Goal: Share content: Share content

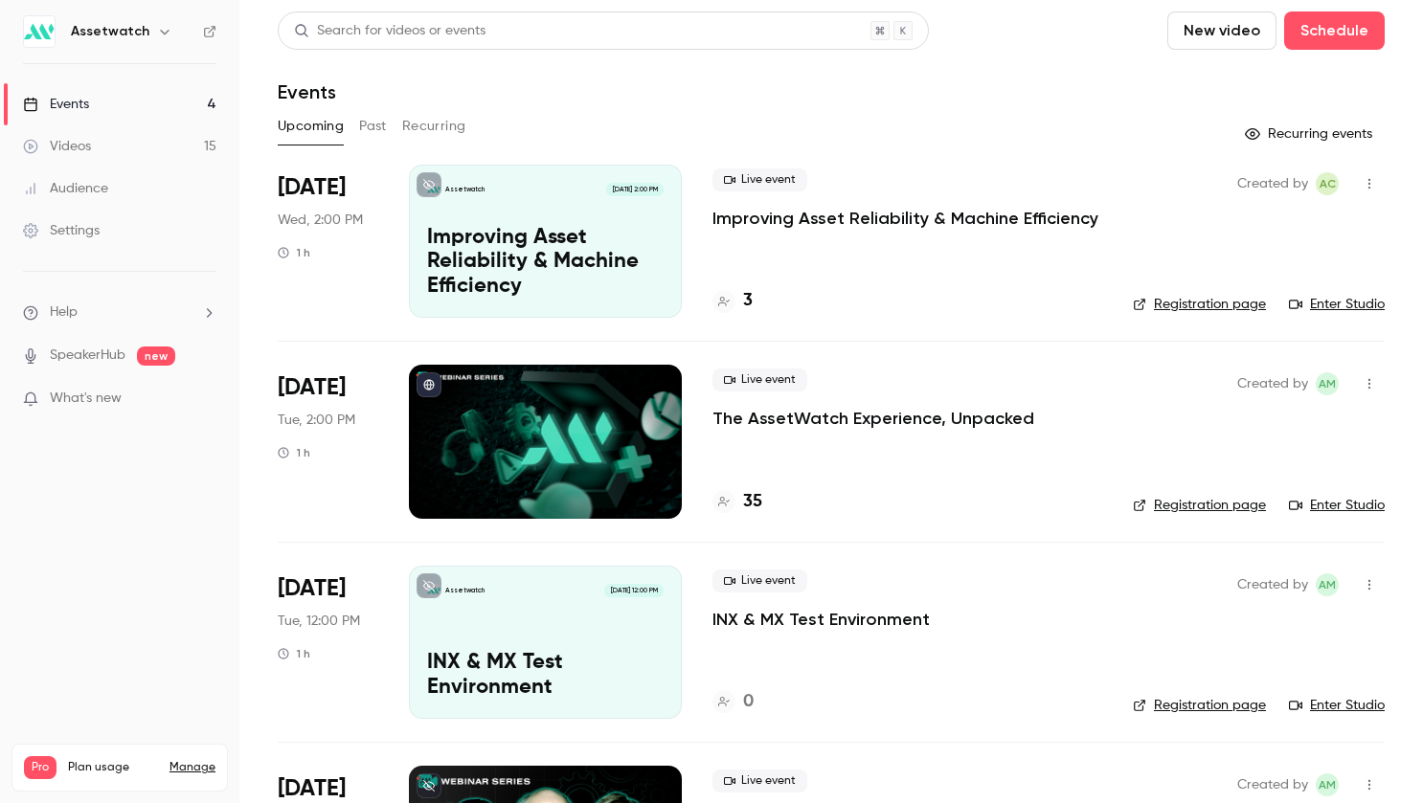
click at [841, 411] on p "The AssetWatch Experience, Unpacked" at bounding box center [873, 418] width 322 height 23
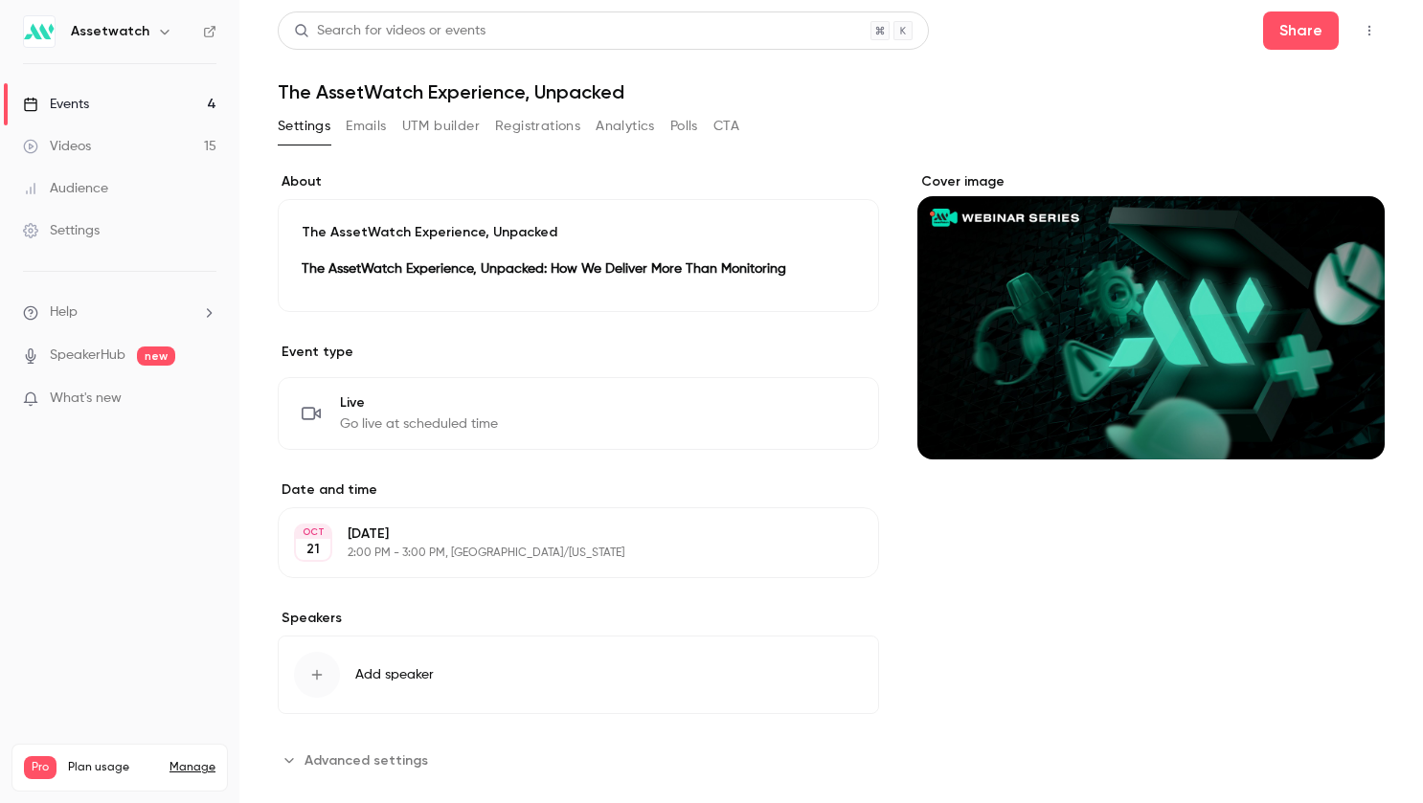
click at [522, 115] on button "Registrations" at bounding box center [537, 126] width 85 height 31
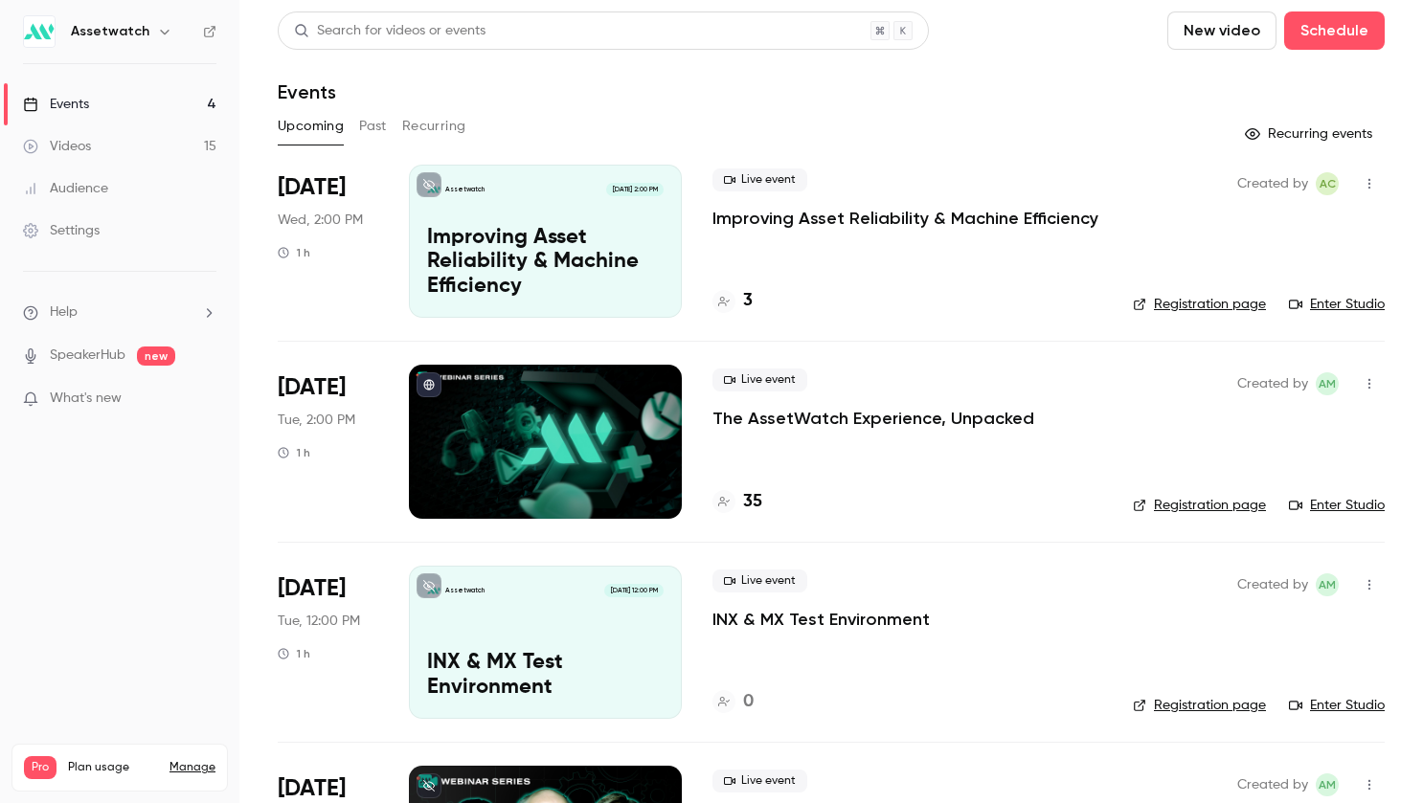
click at [871, 419] on p "The AssetWatch Experience, Unpacked" at bounding box center [873, 418] width 322 height 23
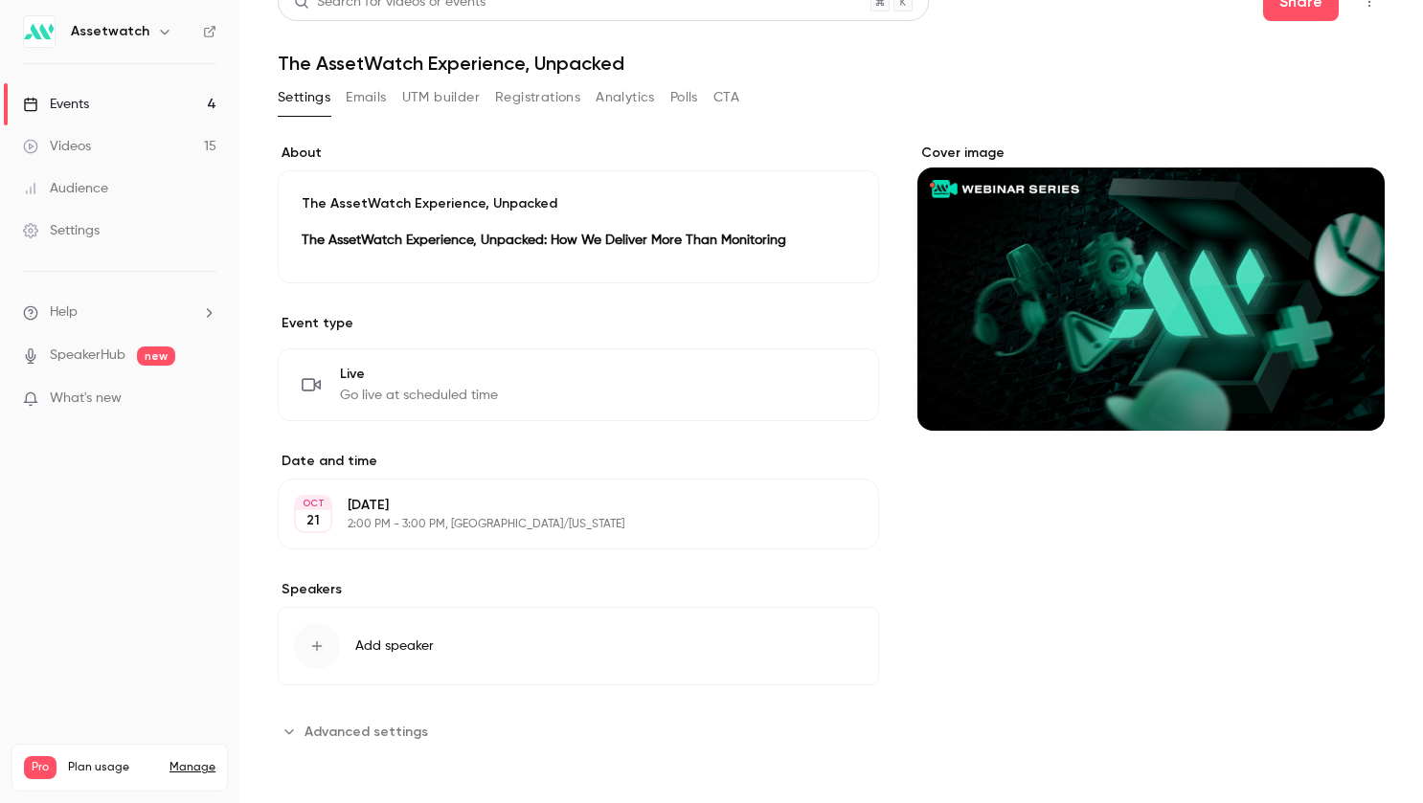
scroll to position [30, 0]
click at [367, 81] on button "Emails" at bounding box center [366, 96] width 40 height 31
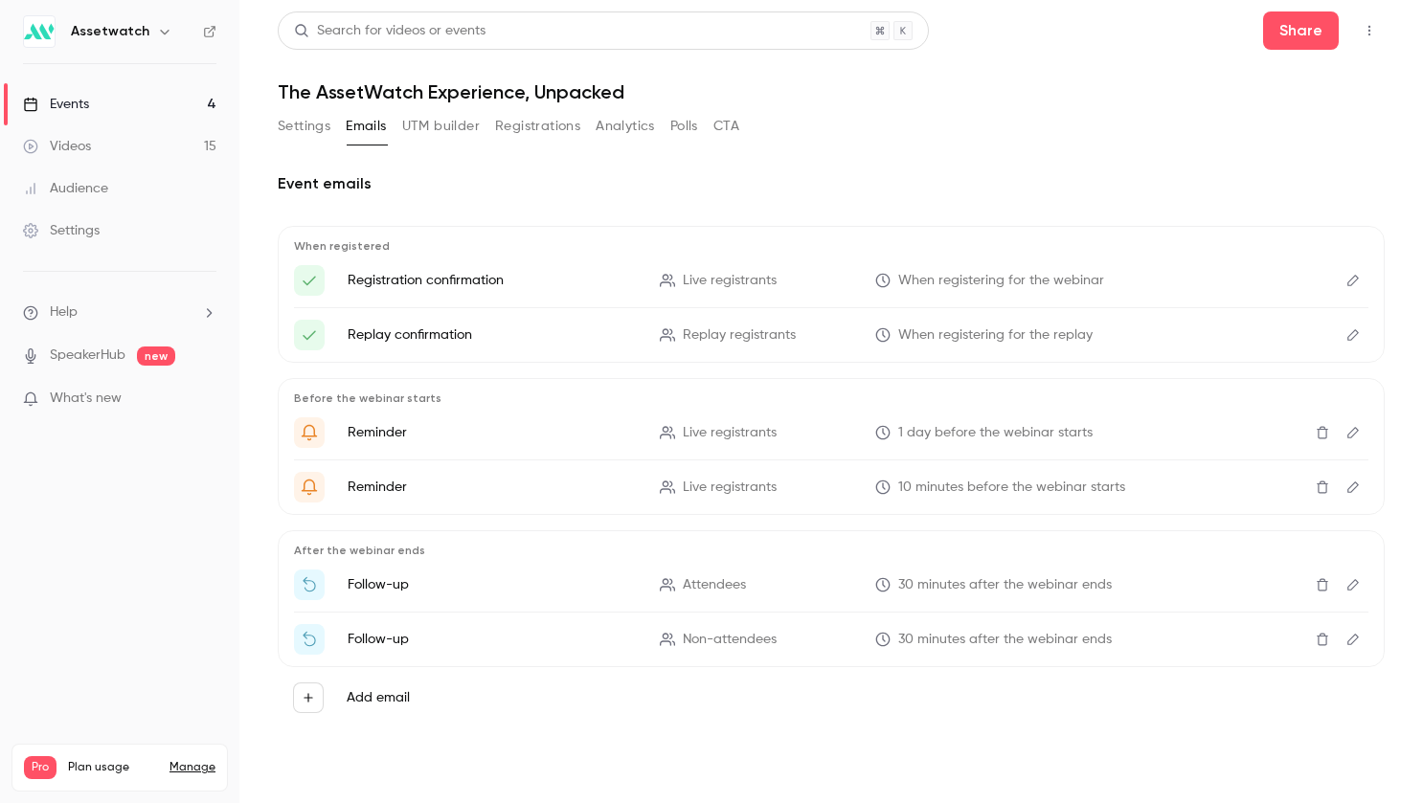
click at [567, 125] on button "Registrations" at bounding box center [537, 126] width 85 height 31
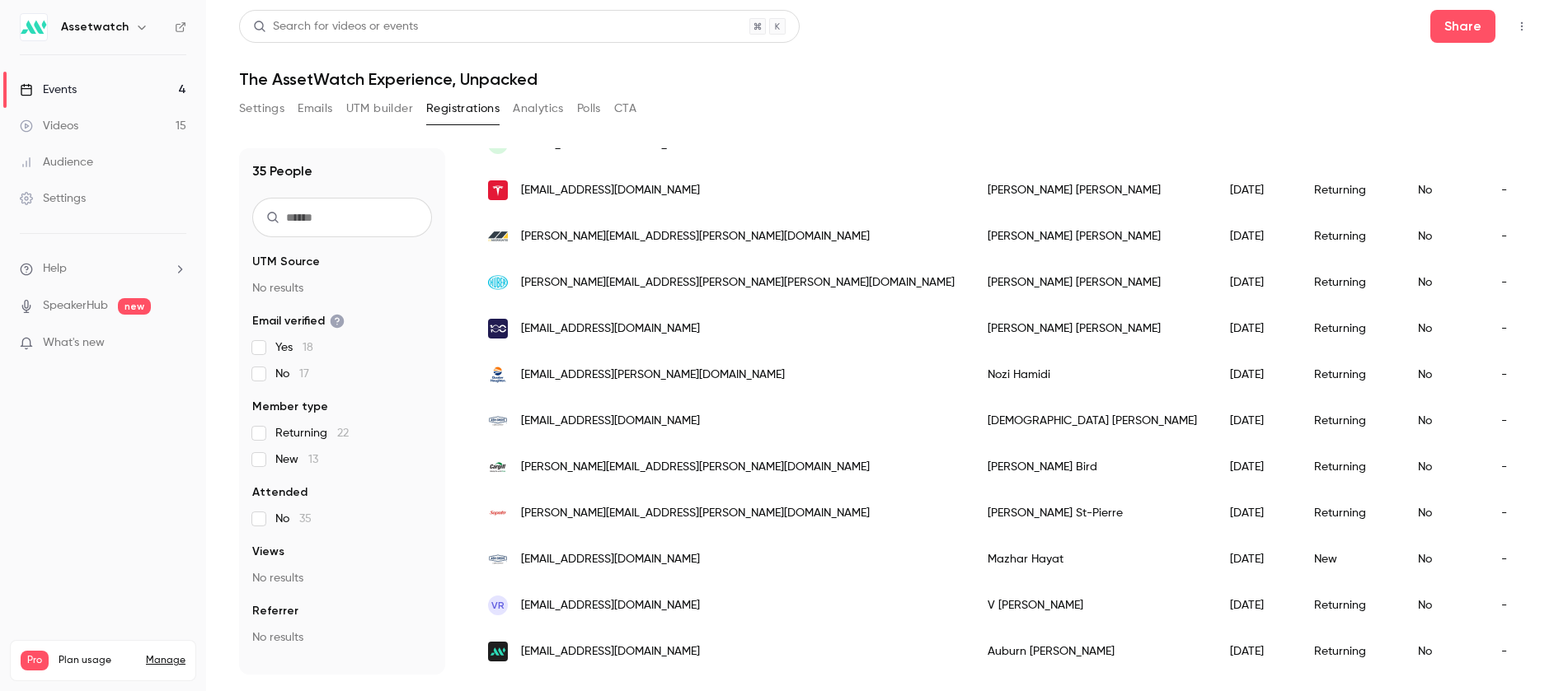
scroll to position [1258, 0]
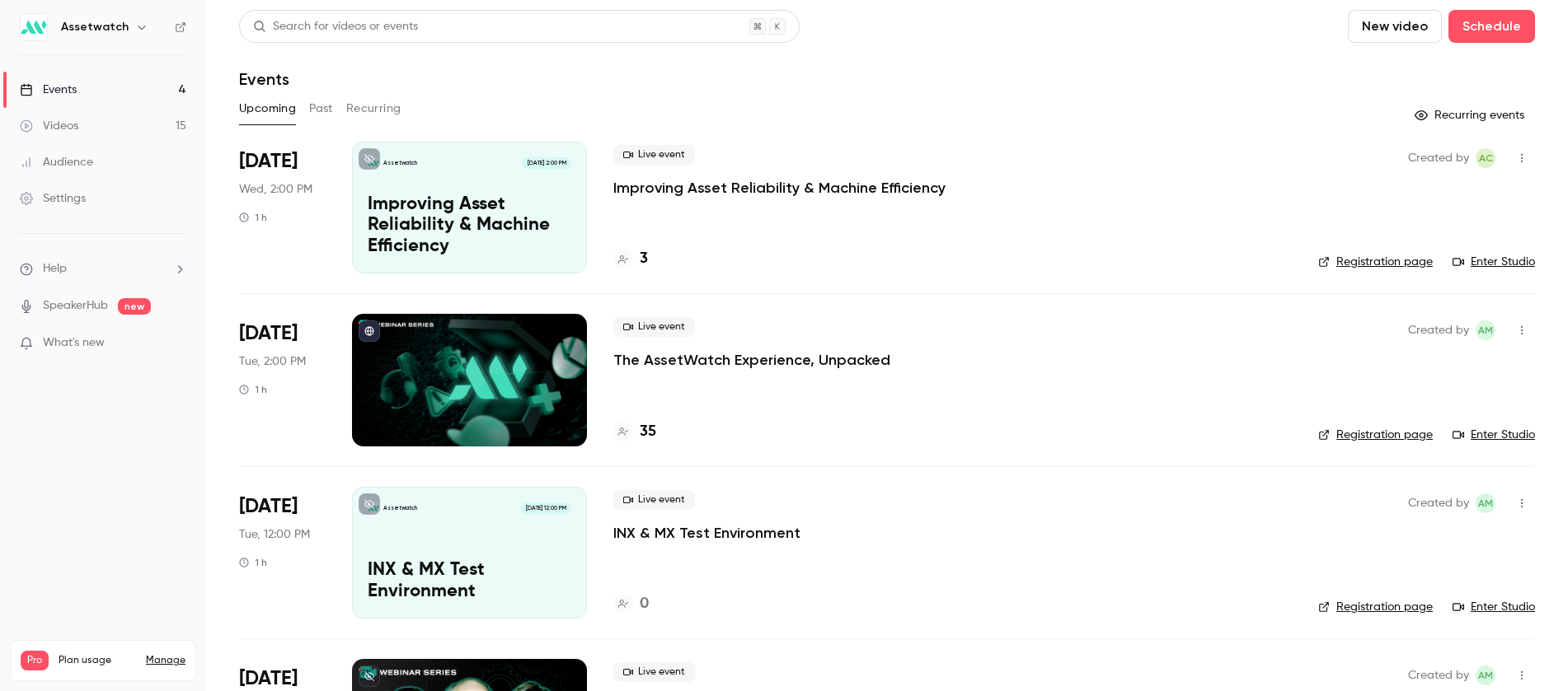
click at [332, 96] on button "Past" at bounding box center [321, 108] width 24 height 27
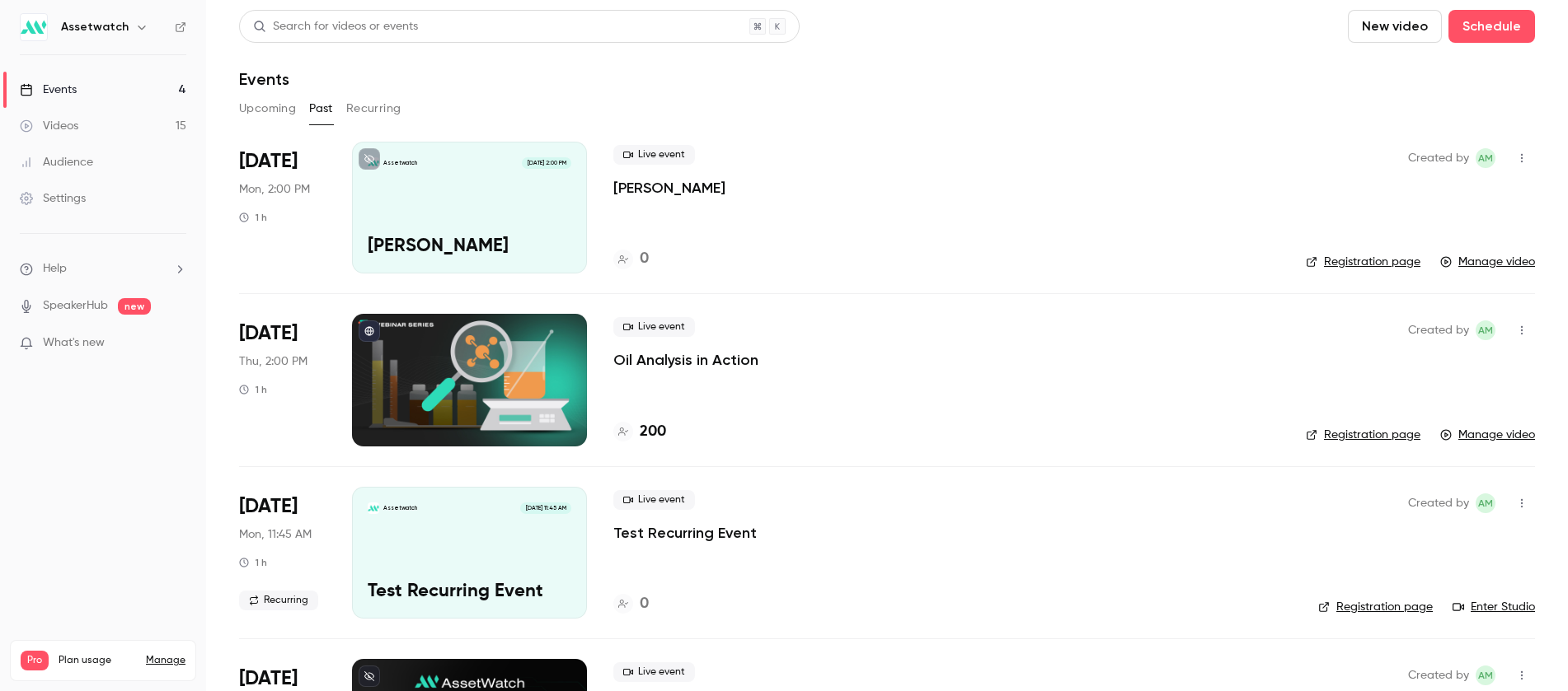
click at [679, 188] on p "Kyle Privette" at bounding box center [669, 188] width 112 height 20
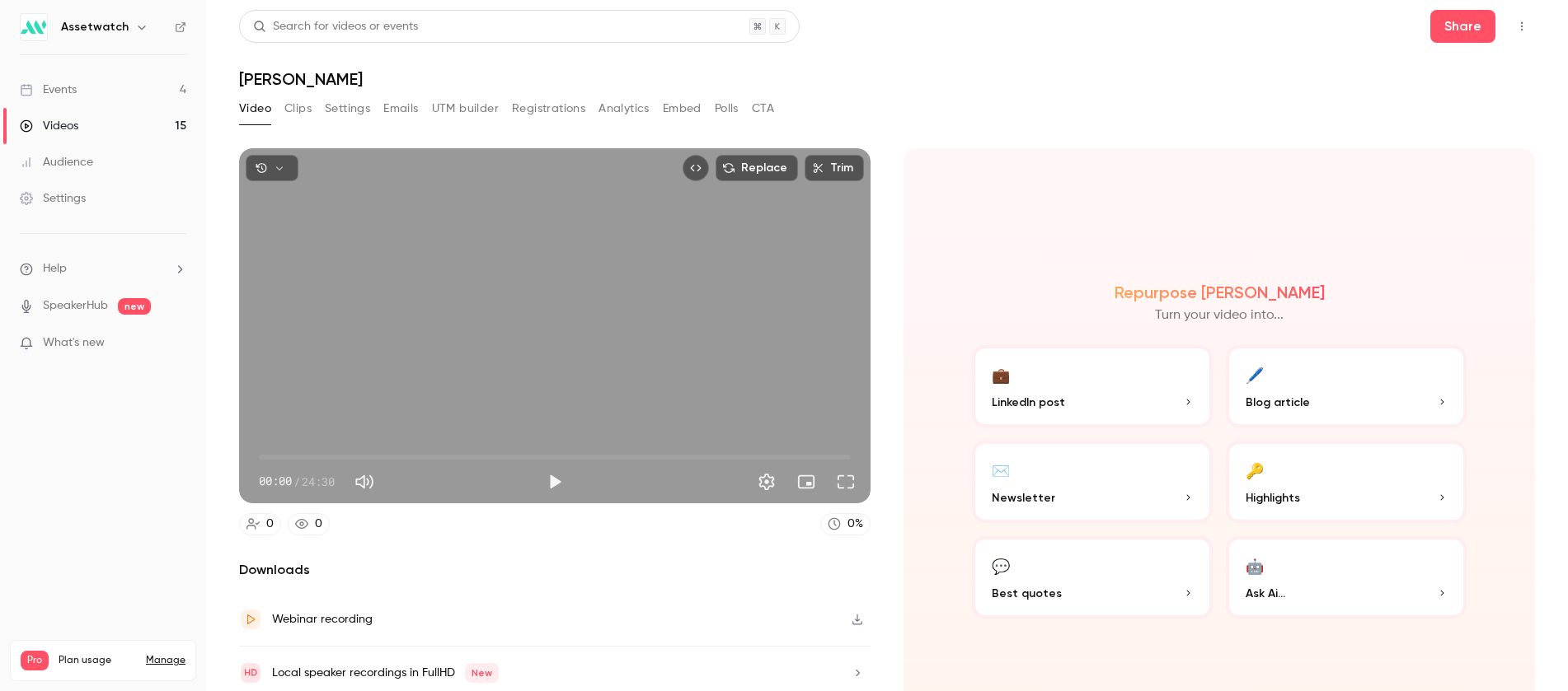
click at [1515, 24] on icon "Top Bar Actions" at bounding box center [1522, 26] width 13 height 11
click at [1453, 15] on div at bounding box center [784, 345] width 1568 height 691
click at [274, 87] on h1 "Kyle Privette" at bounding box center [887, 78] width 1296 height 20
click at [1448, 23] on button "Share" at bounding box center [1463, 26] width 65 height 33
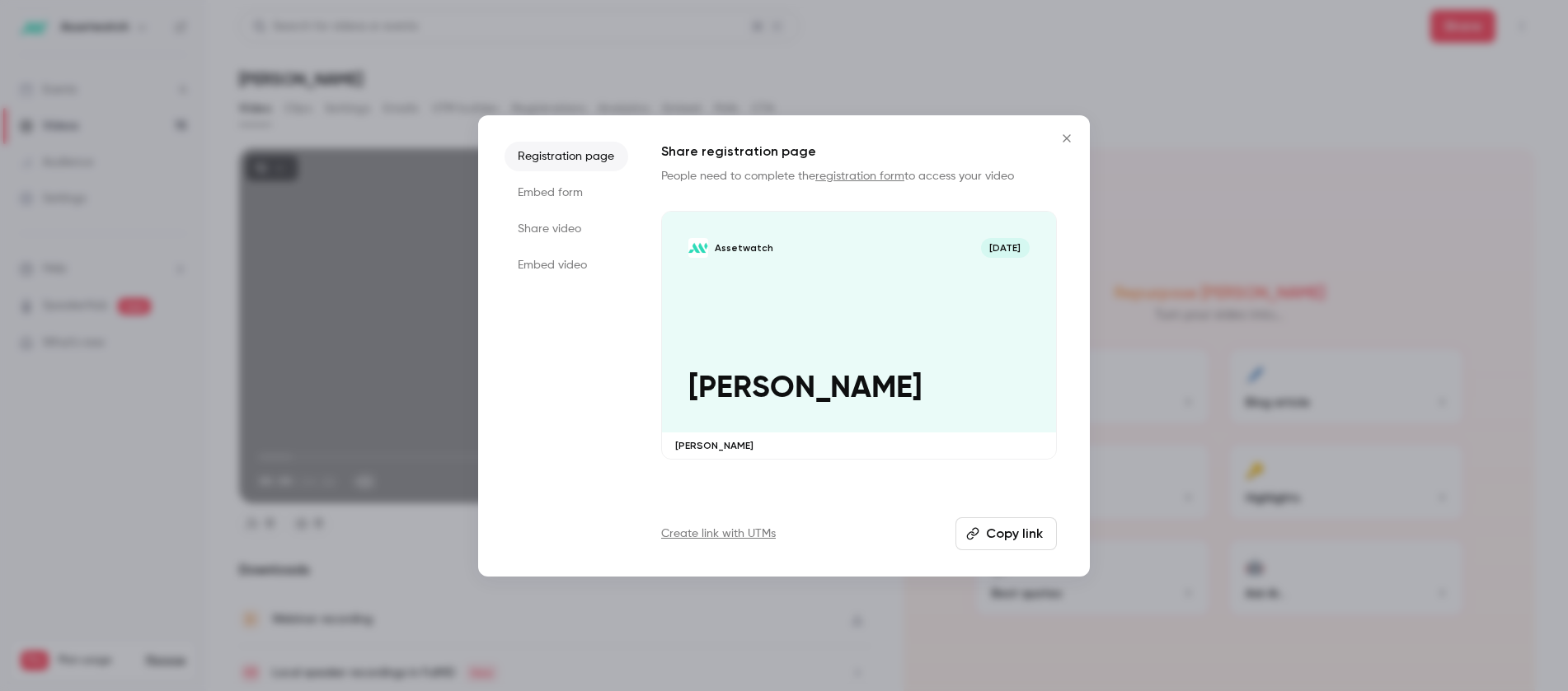
click at [568, 224] on li "Share video" at bounding box center [567, 229] width 124 height 29
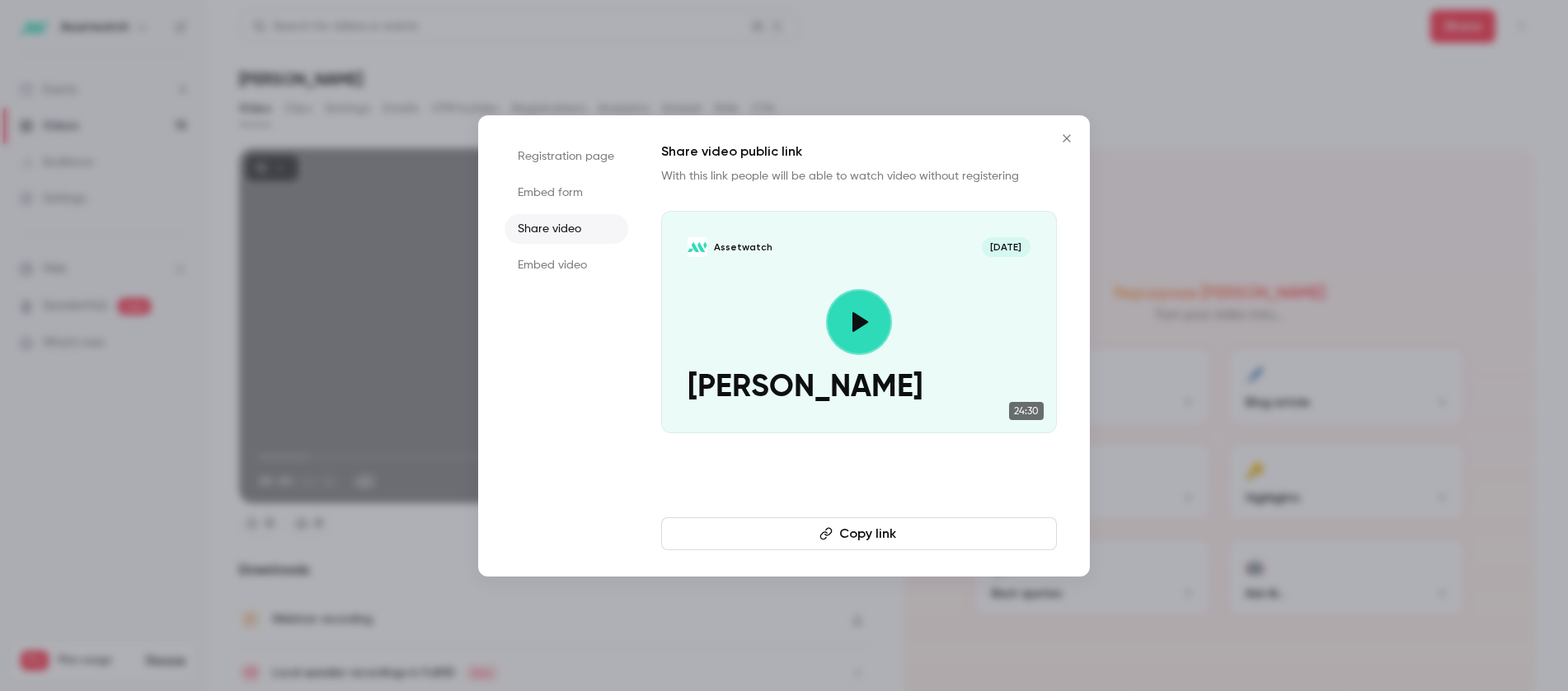
click at [939, 526] on button "Copy link" at bounding box center [859, 534] width 396 height 33
